Goal: Task Accomplishment & Management: Complete application form

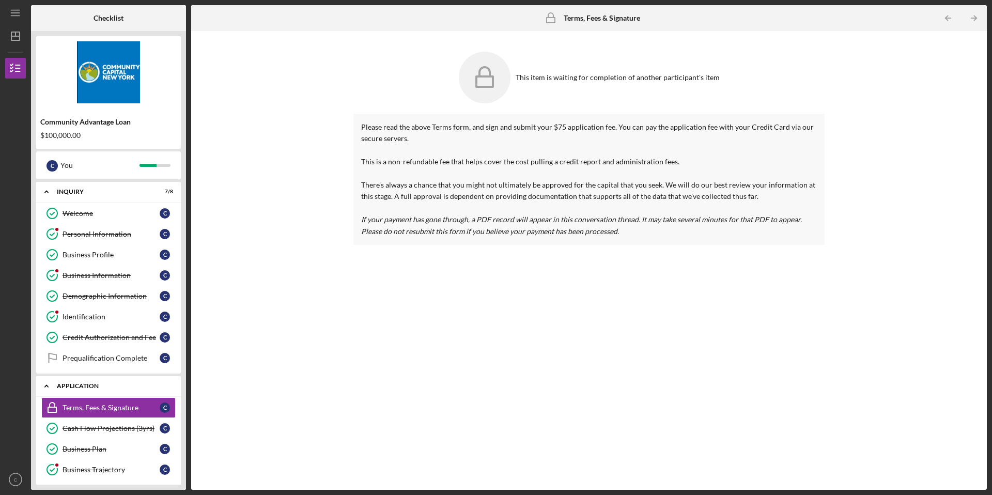
scroll to position [71, 0]
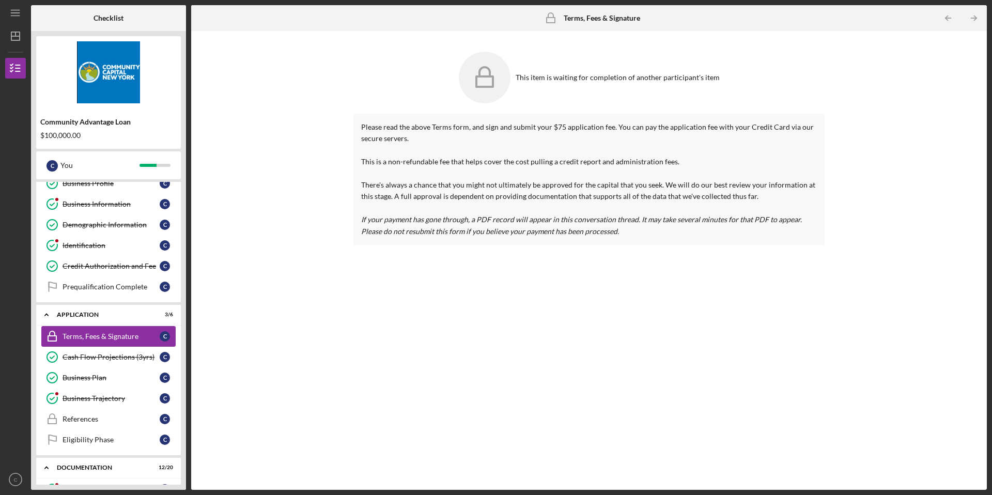
click at [105, 334] on div "Terms, Fees & Signature" at bounding box center [111, 336] width 97 height 8
click at [117, 289] on div "Prequalification Complete" at bounding box center [111, 287] width 97 height 8
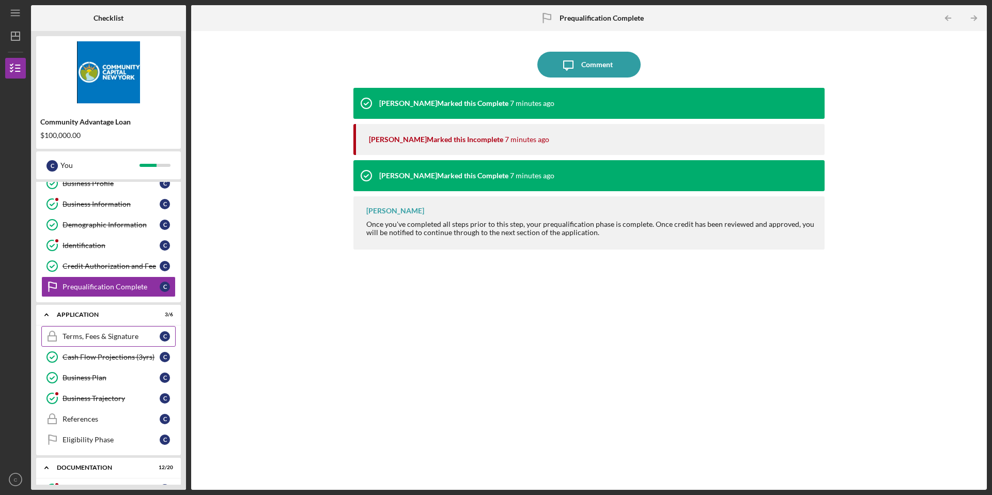
click at [101, 335] on div "Terms, Fees & Signature" at bounding box center [111, 336] width 97 height 8
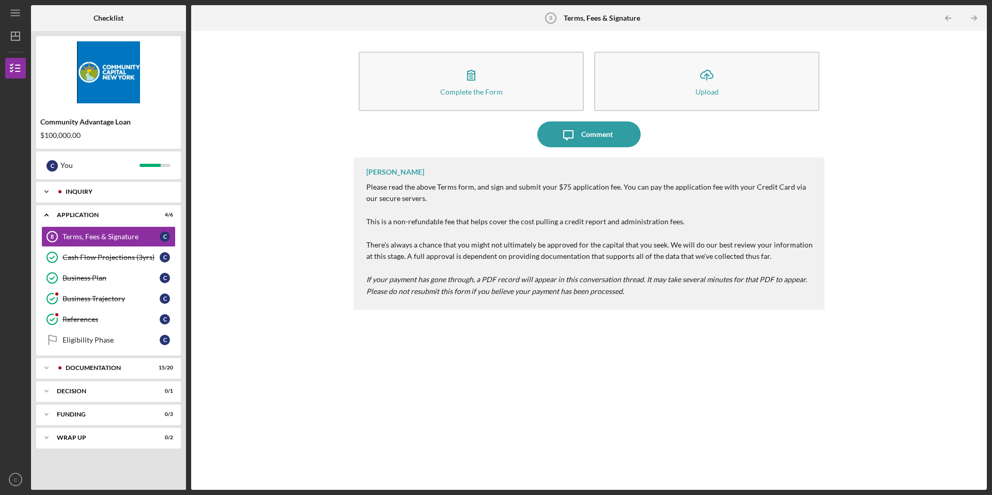
click at [108, 191] on div "Inquiry" at bounding box center [117, 192] width 102 height 6
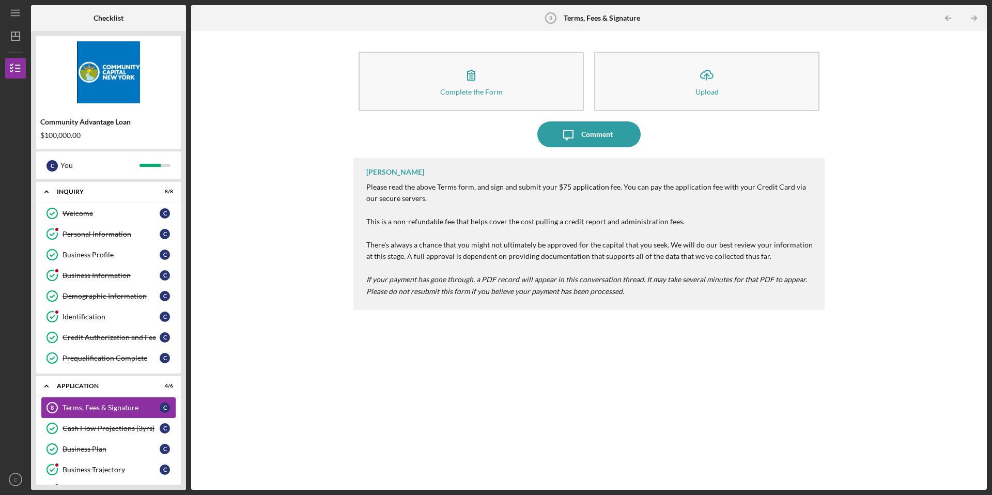
click at [128, 411] on div "Terms, Fees & Signature" at bounding box center [111, 407] width 97 height 8
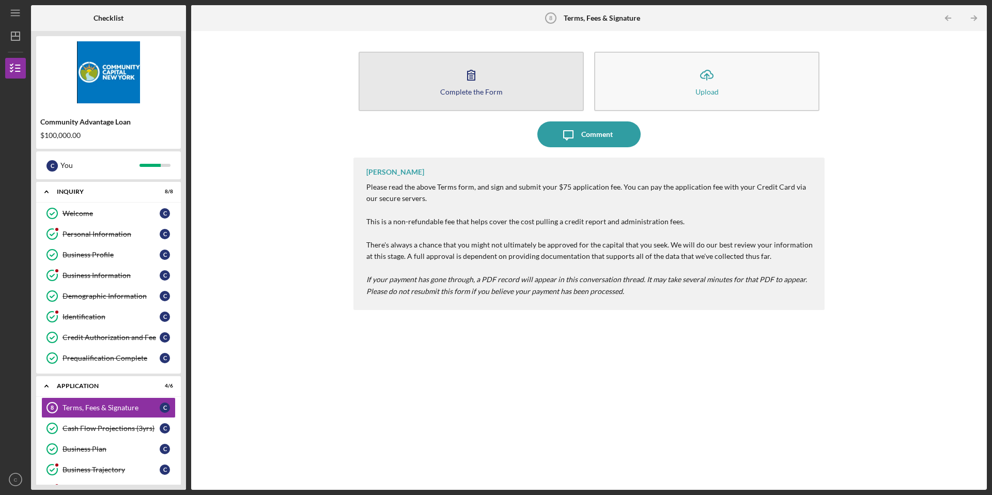
click at [476, 84] on icon "button" at bounding box center [471, 75] width 26 height 26
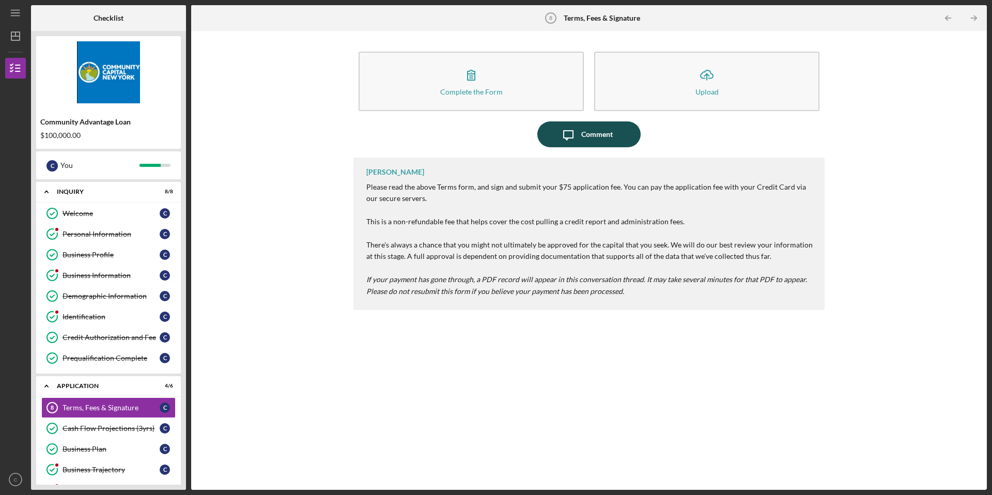
click at [612, 132] on button "Icon/Message Comment" at bounding box center [588, 134] width 103 height 26
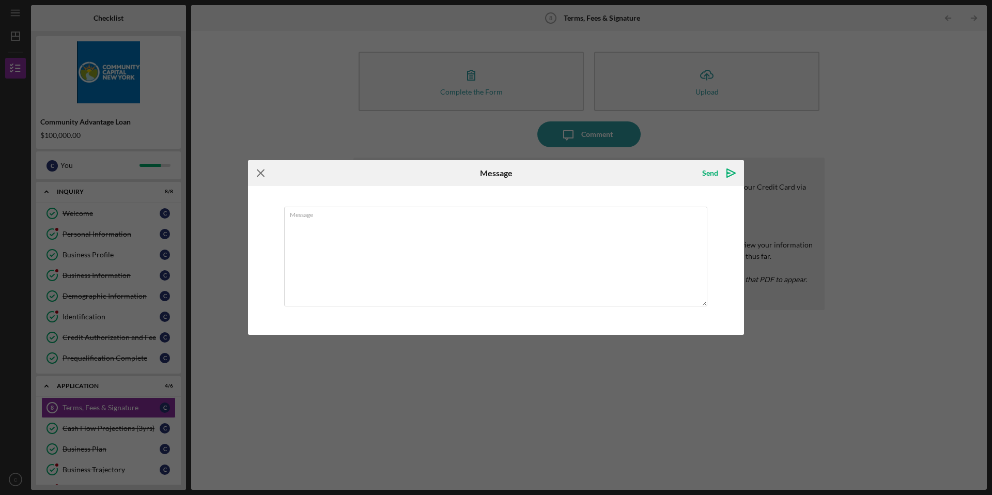
click at [258, 174] on icon "Icon/Menu Close" at bounding box center [261, 173] width 26 height 26
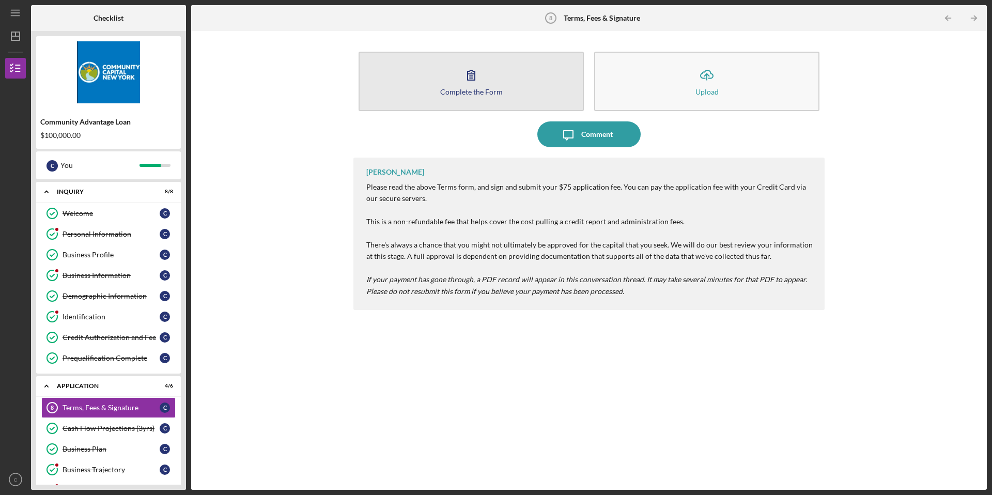
click at [430, 82] on button "Complete the Form Form" at bounding box center [471, 81] width 225 height 59
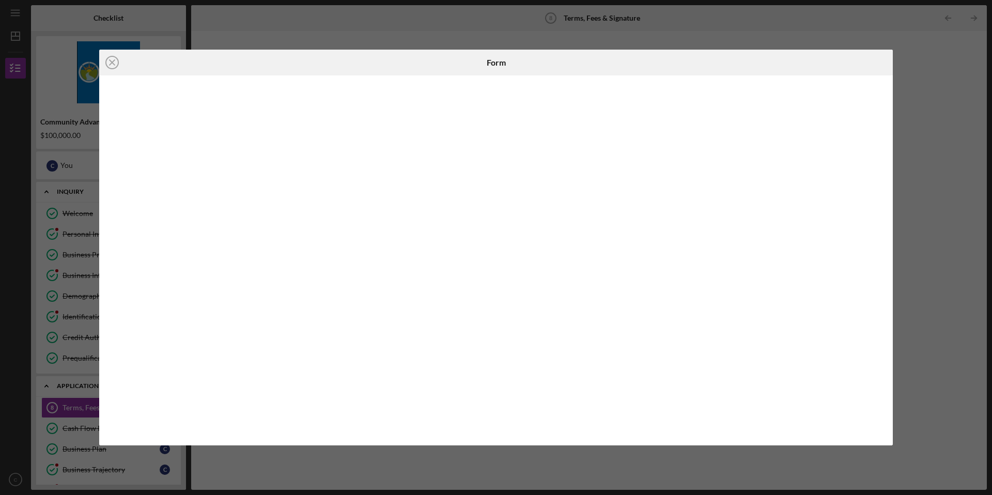
click at [952, 202] on div "Icon/Close Form" at bounding box center [496, 247] width 992 height 495
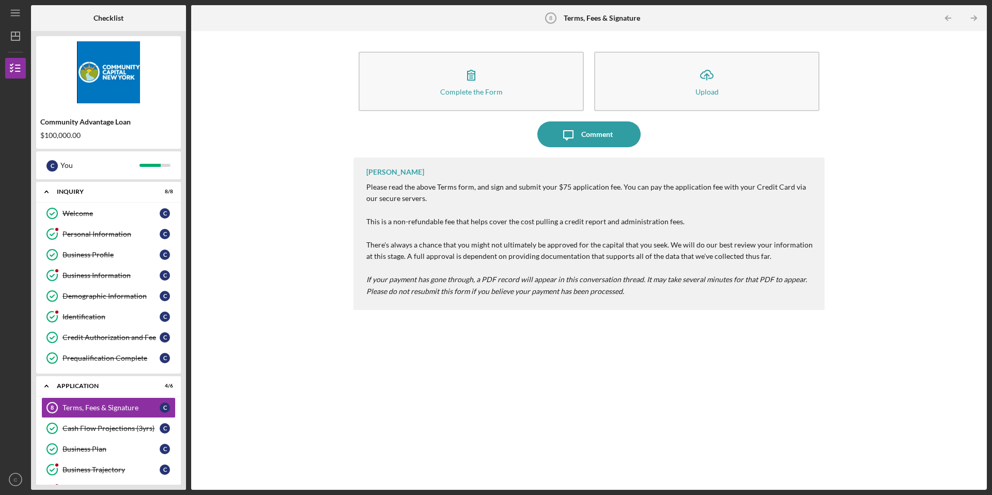
click at [240, 369] on div "Complete the Form Form Icon/Upload Upload Icon/Message Comment Yedmy Batista Pl…" at bounding box center [588, 260] width 785 height 448
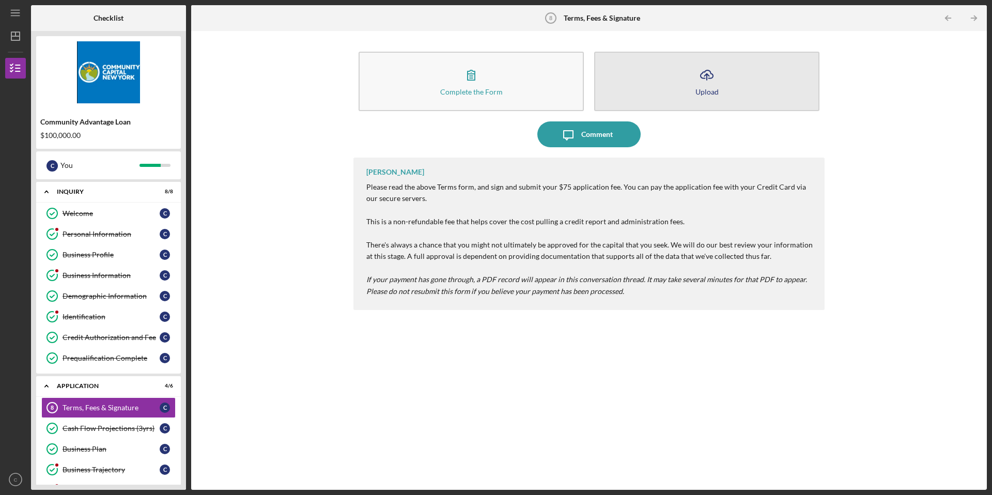
click at [702, 91] on div "Upload" at bounding box center [706, 92] width 23 height 8
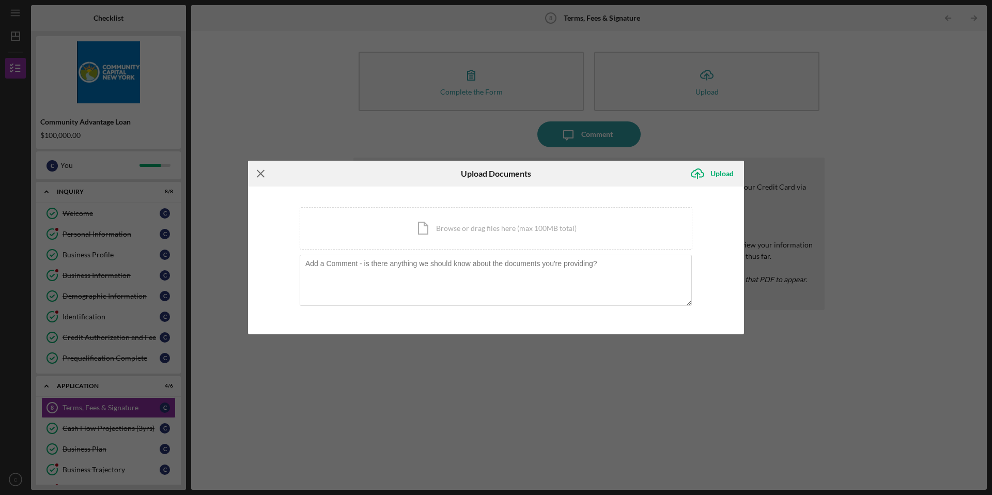
click at [260, 172] on icon "Icon/Menu Close" at bounding box center [261, 174] width 26 height 26
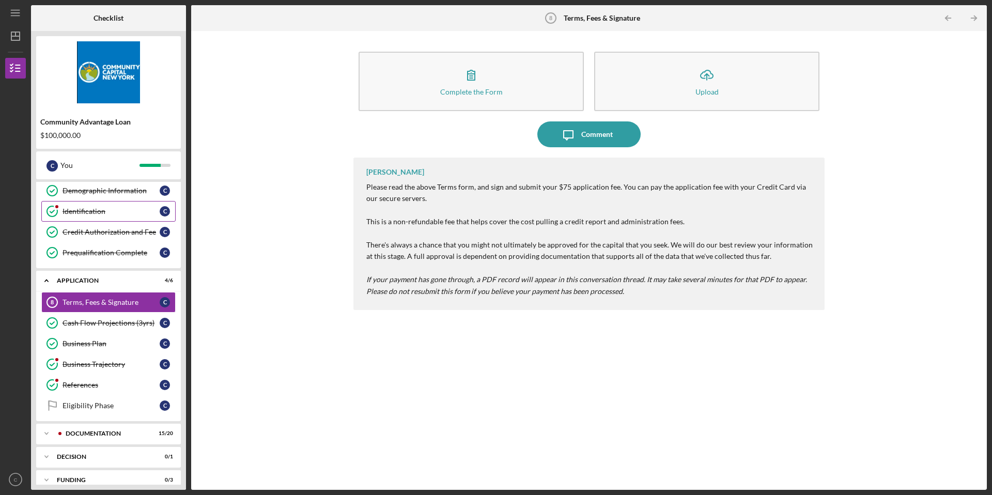
scroll to position [140, 0]
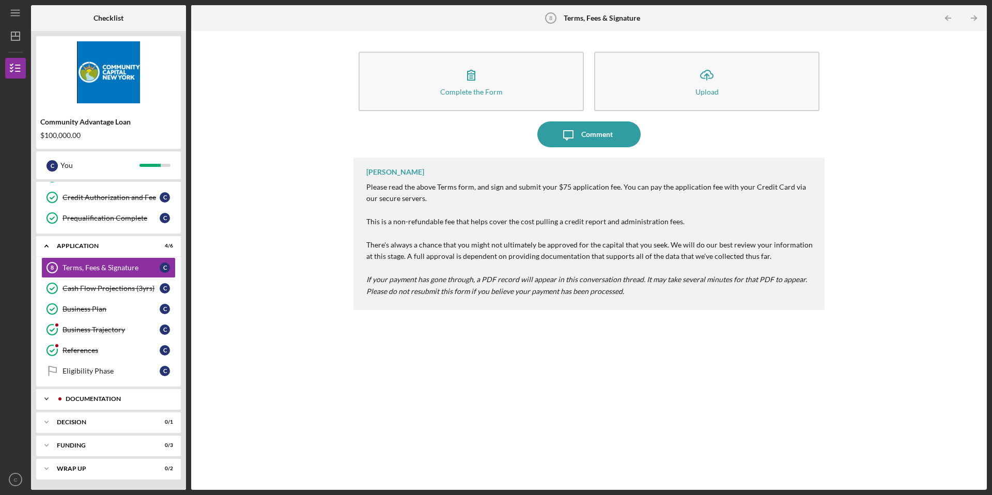
click at [61, 401] on div at bounding box center [60, 399] width 6 height 6
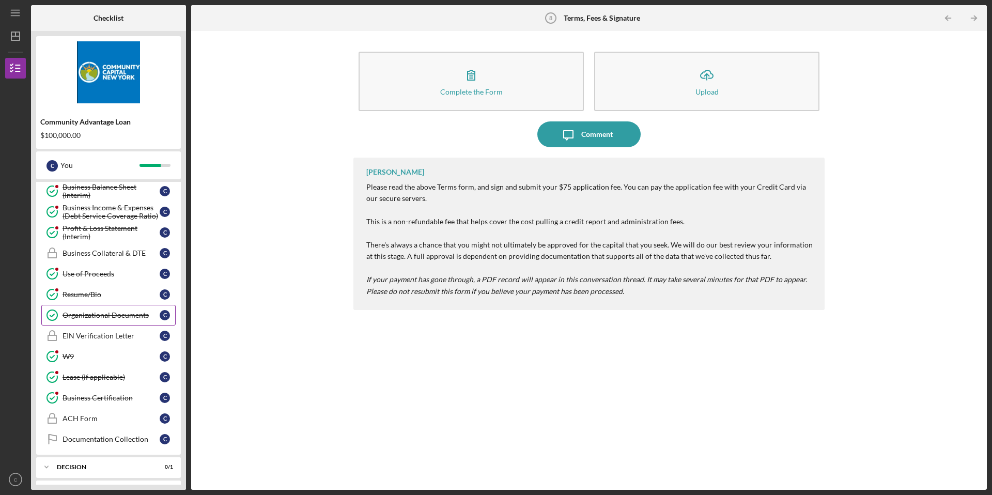
scroll to position [559, 0]
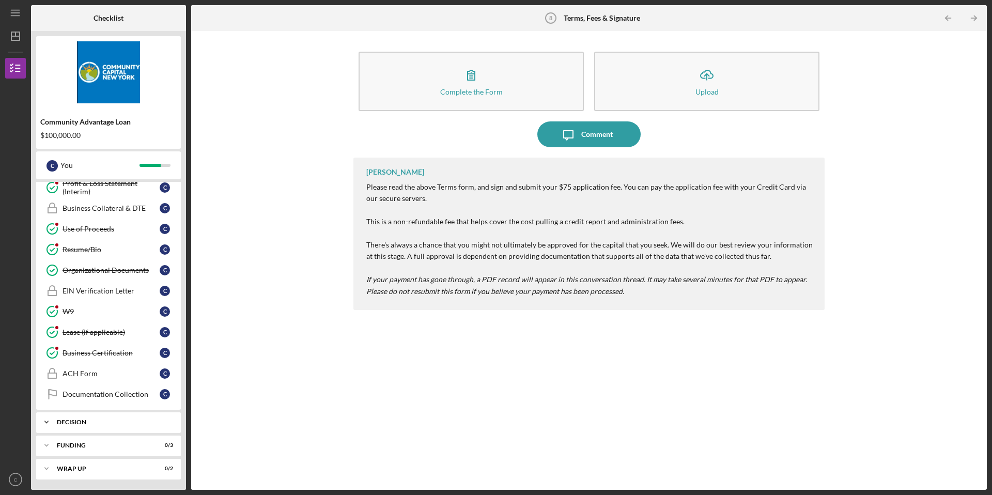
click at [107, 422] on div "Decision" at bounding box center [112, 422] width 111 height 6
click at [108, 401] on link "Documentation Collection Documentation Collection C" at bounding box center [108, 394] width 134 height 21
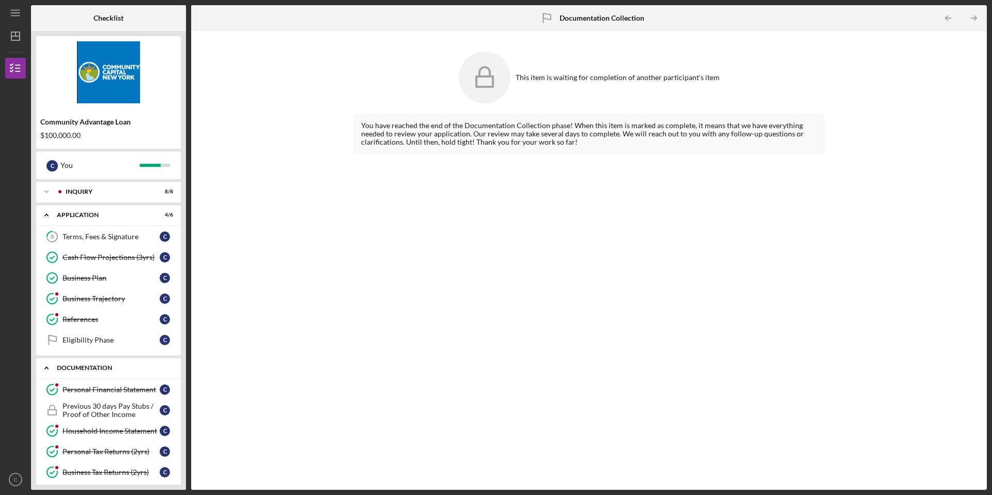
click at [44, 363] on icon "Icon/Expander" at bounding box center [46, 367] width 21 height 21
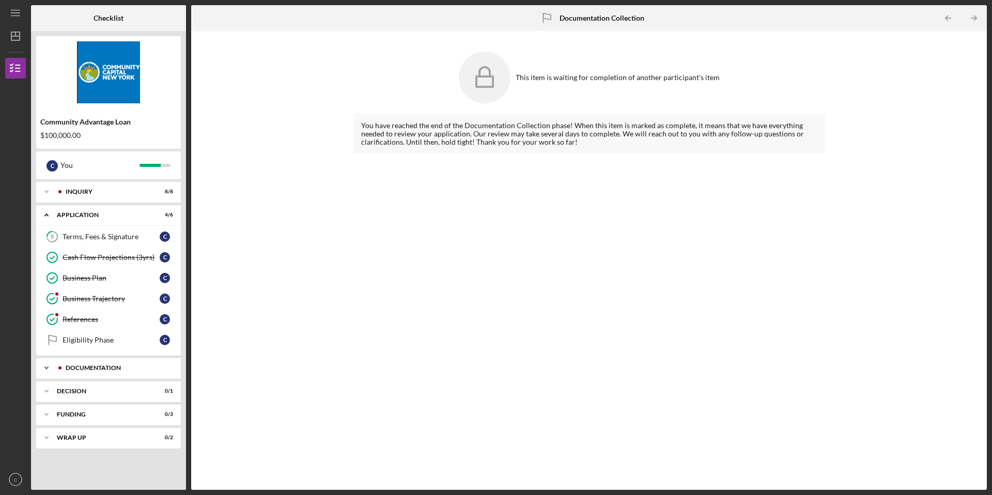
click at [44, 363] on icon "Icon/Expander" at bounding box center [46, 367] width 21 height 21
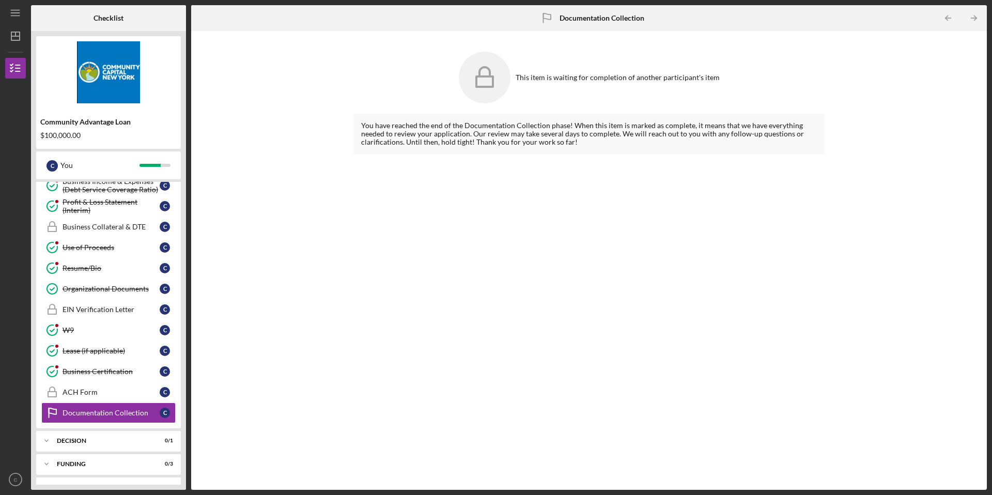
scroll to position [388, 0]
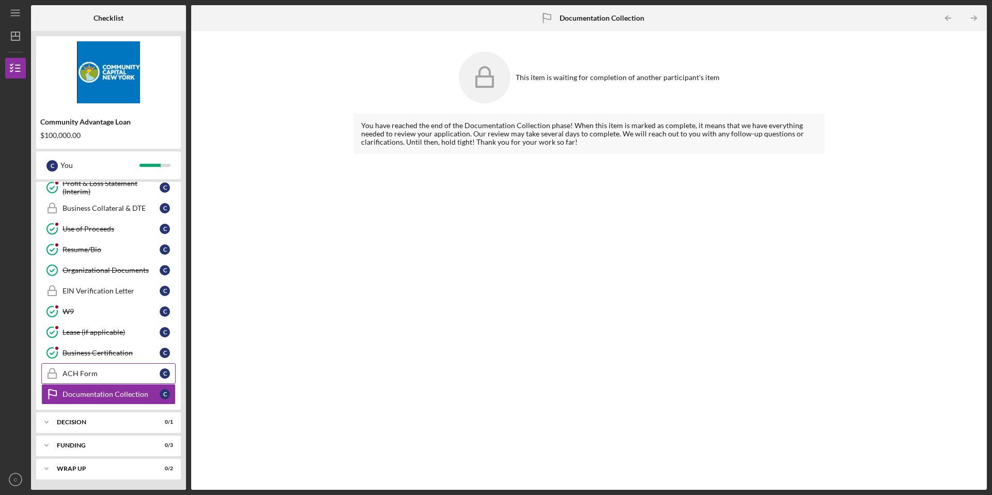
click at [83, 367] on link "ACH Form ACH Form C" at bounding box center [108, 373] width 134 height 21
